Goal: Task Accomplishment & Management: Use online tool/utility

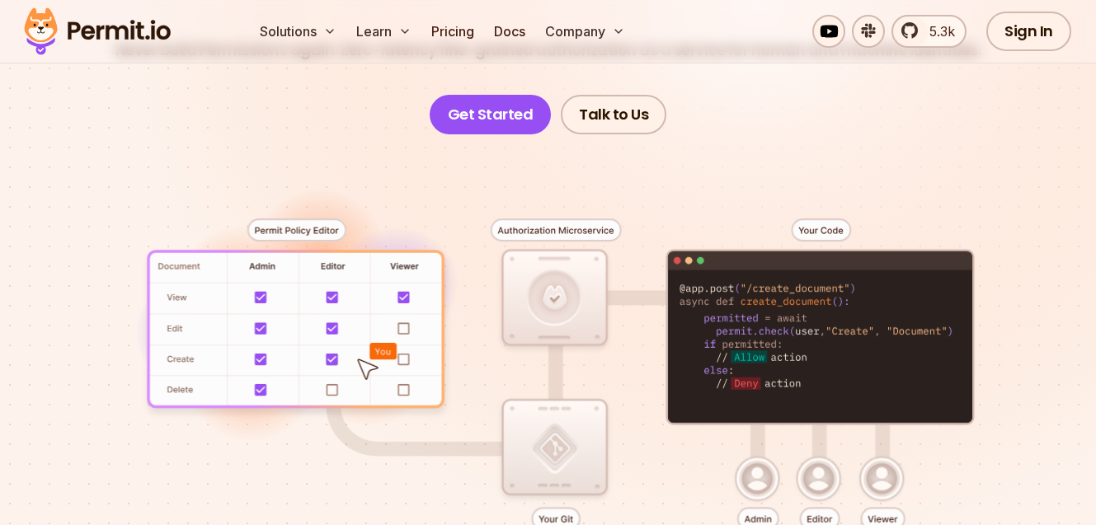
scroll to position [266, 0]
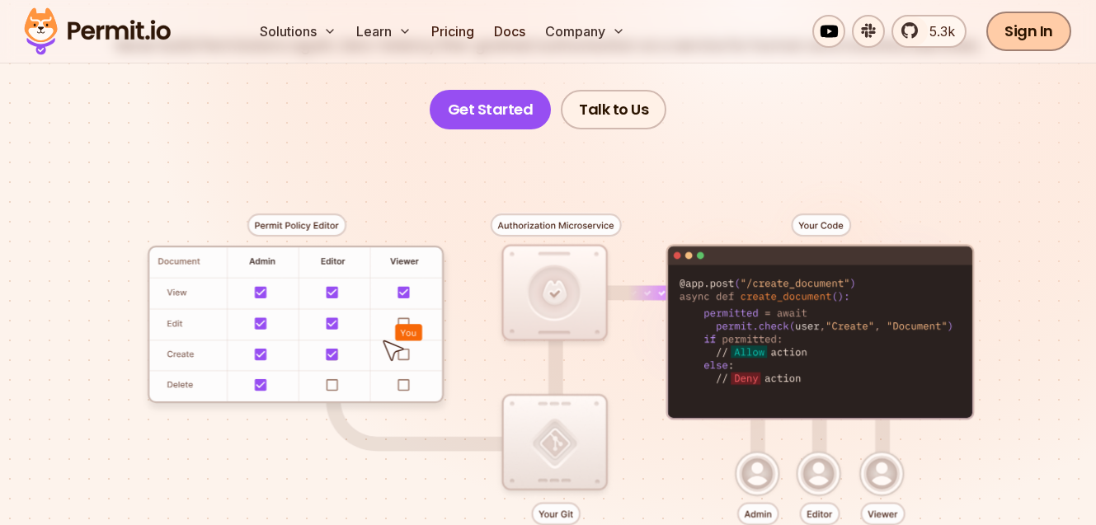
click at [1046, 29] on link "Sign In" at bounding box center [1028, 32] width 85 height 40
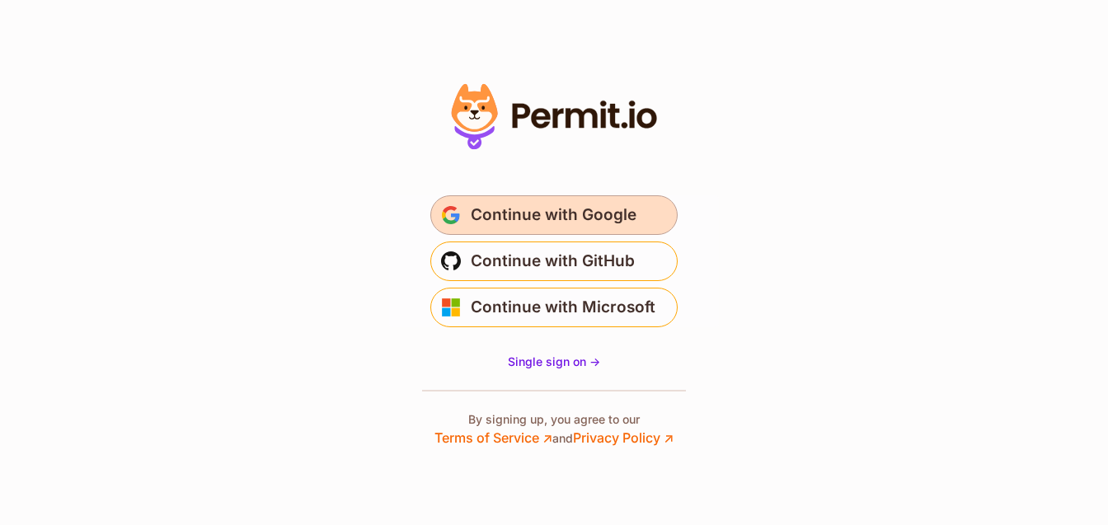
click at [619, 218] on span "Continue with Google" at bounding box center [554, 215] width 166 height 26
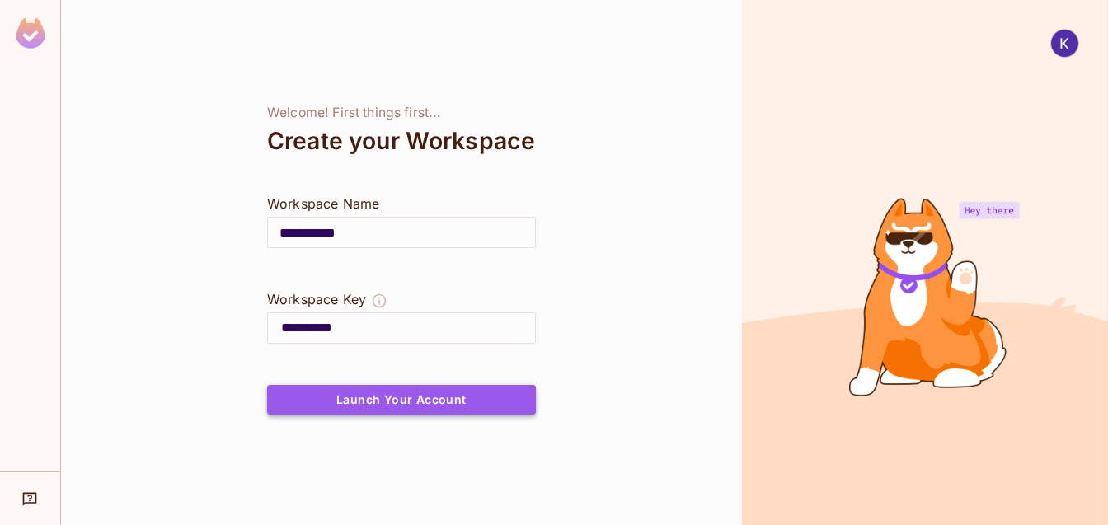
click at [425, 415] on button "Launch Your Account" at bounding box center [401, 400] width 269 height 30
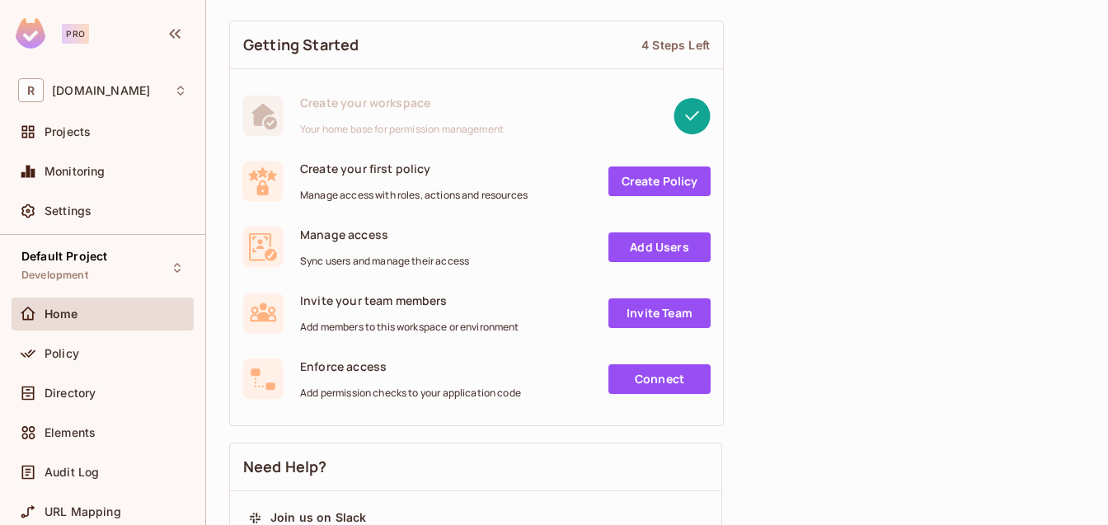
scroll to position [99, 0]
click at [662, 176] on link "Create Policy" at bounding box center [660, 182] width 102 height 30
